Goal: Task Accomplishment & Management: Complete application form

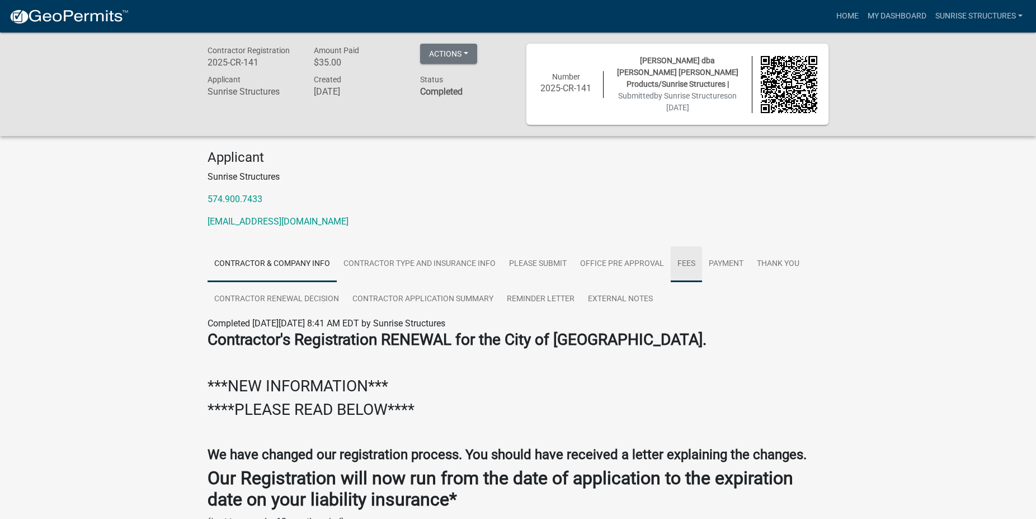
click at [680, 258] on link "Fees" at bounding box center [686, 264] width 31 height 36
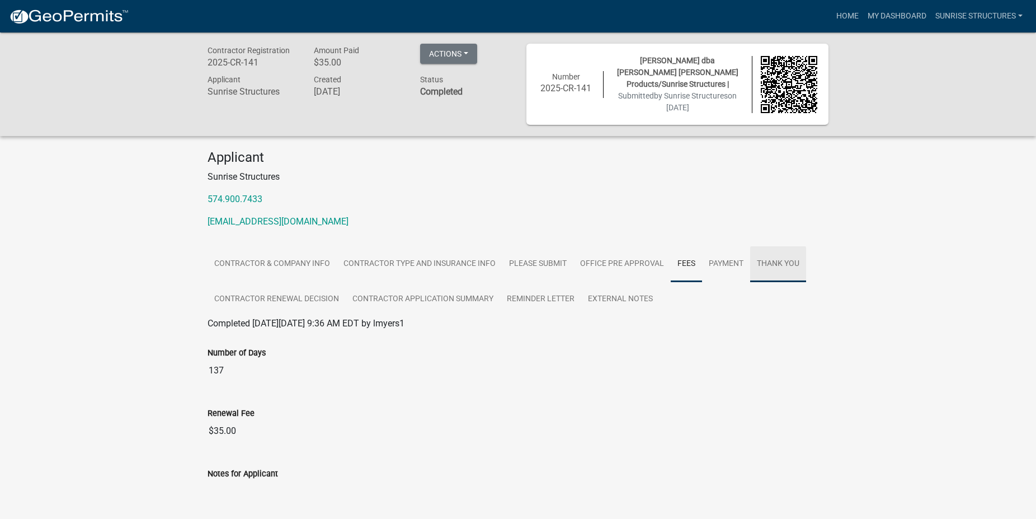
click at [769, 260] on link "Thank you" at bounding box center [778, 264] width 56 height 36
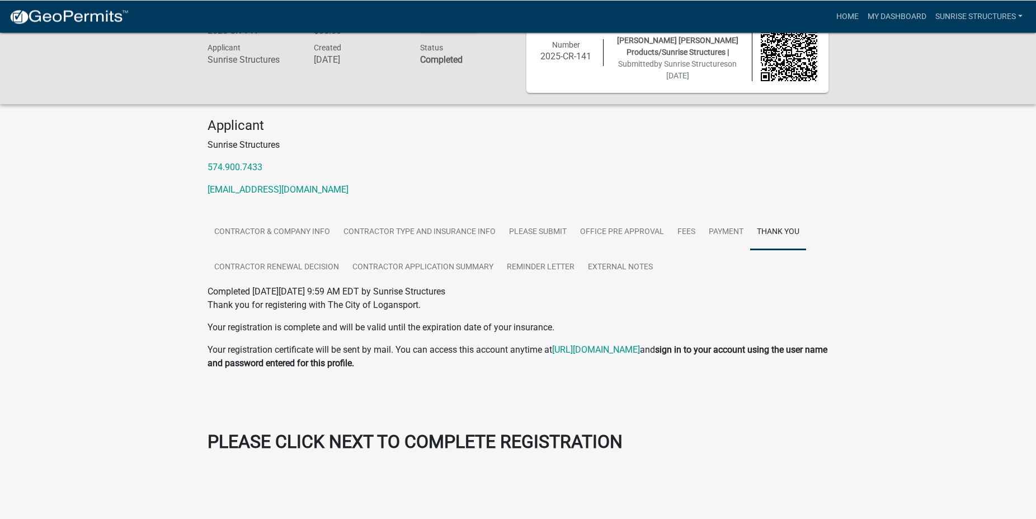
scroll to position [32, 0]
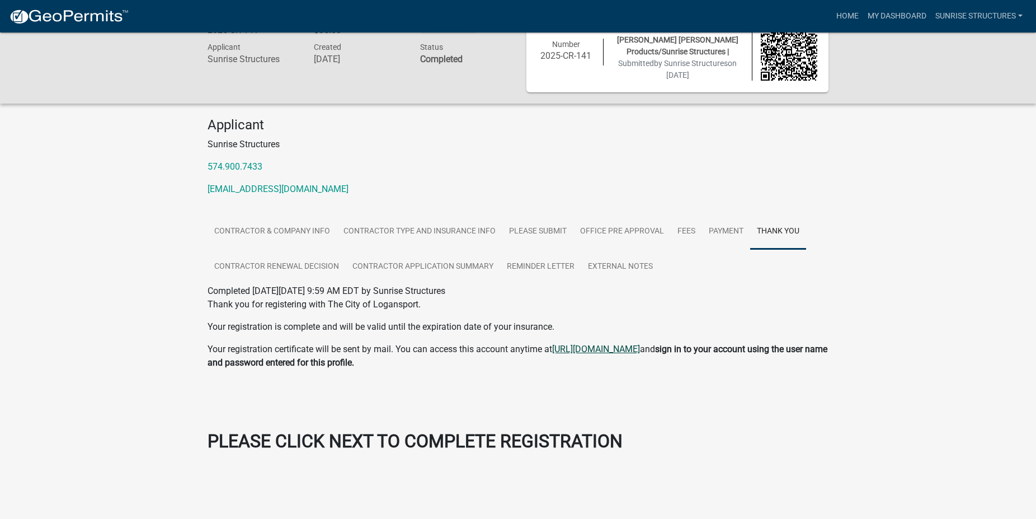
click at [618, 350] on link "[URL][DOMAIN_NAME]" at bounding box center [596, 348] width 88 height 11
click at [718, 226] on link "Payment" at bounding box center [726, 232] width 48 height 36
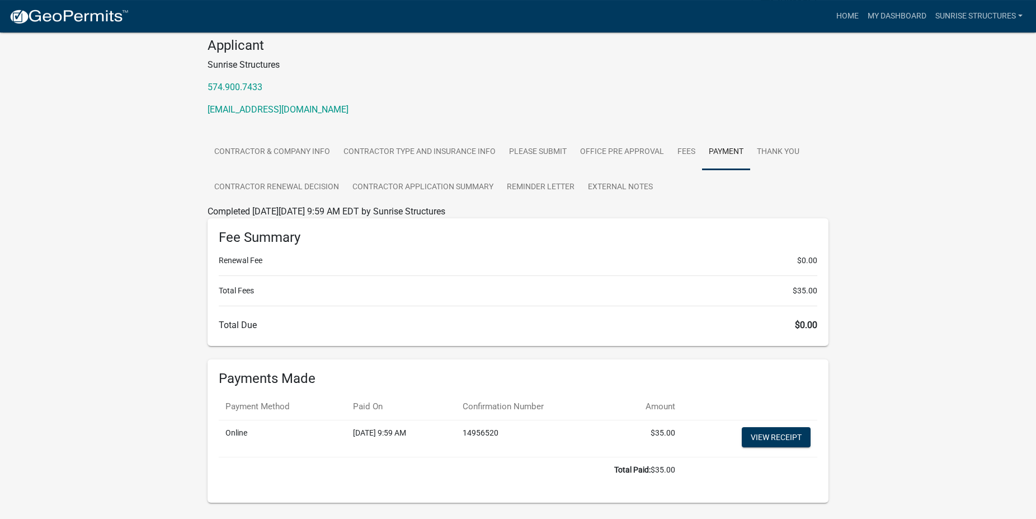
scroll to position [140, 0]
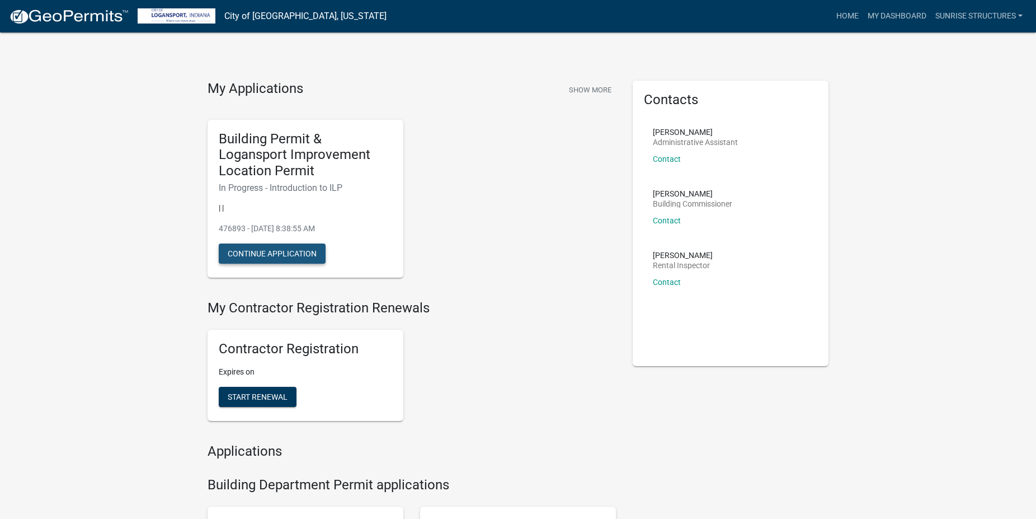
click at [316, 249] on button "Continue Application" at bounding box center [272, 253] width 107 height 20
